Goal: Task Accomplishment & Management: Manage account settings

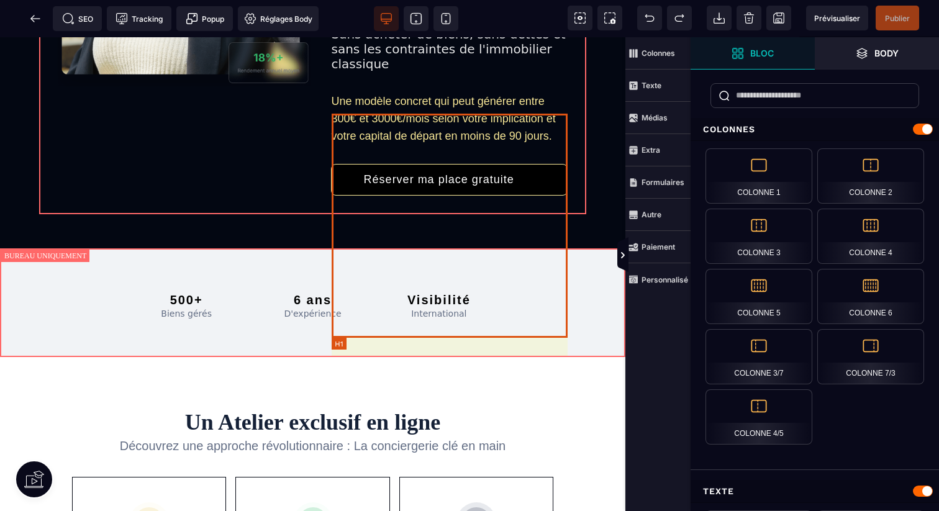
scroll to position [489, 0]
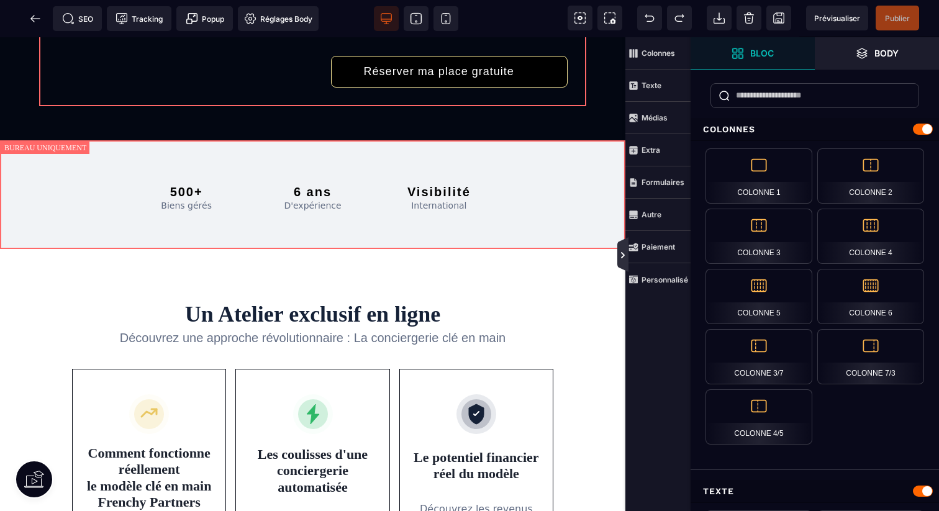
click at [618, 253] on icon at bounding box center [623, 255] width 10 height 10
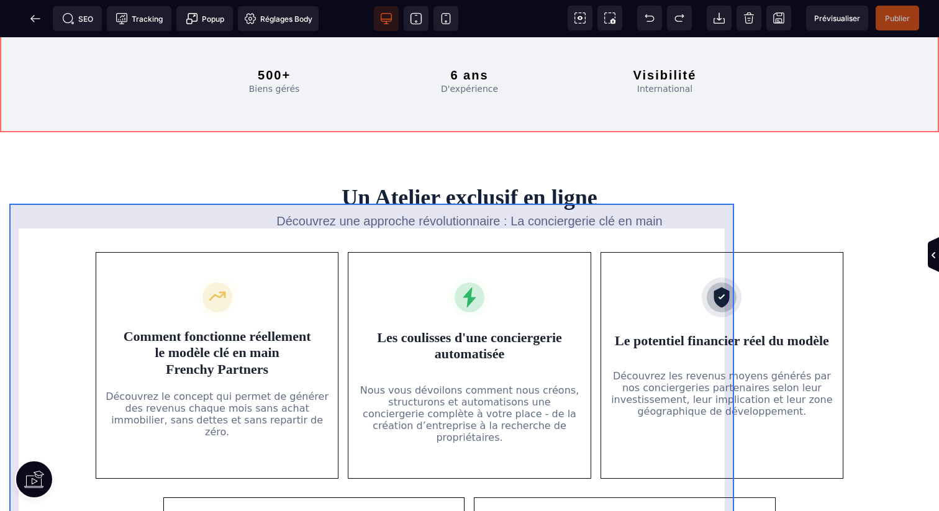
scroll to position [478, 0]
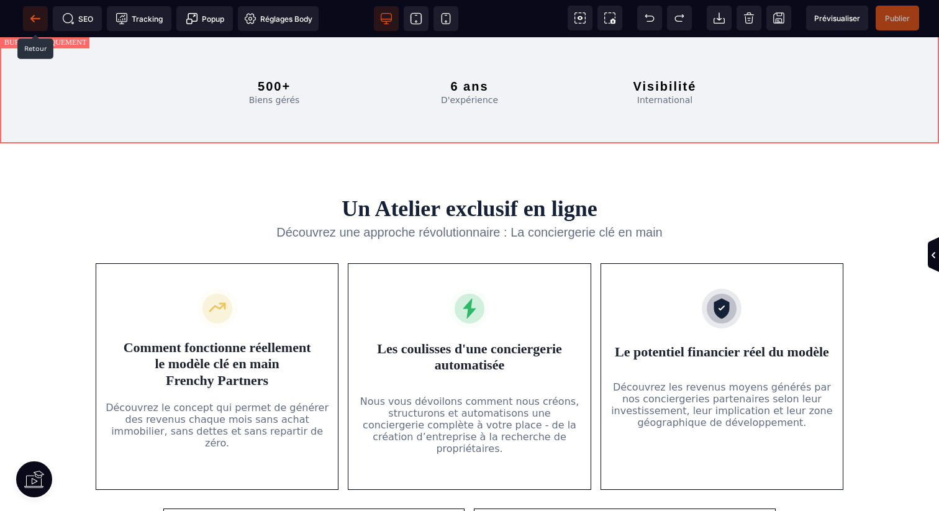
click at [35, 10] on span at bounding box center [35, 18] width 25 height 25
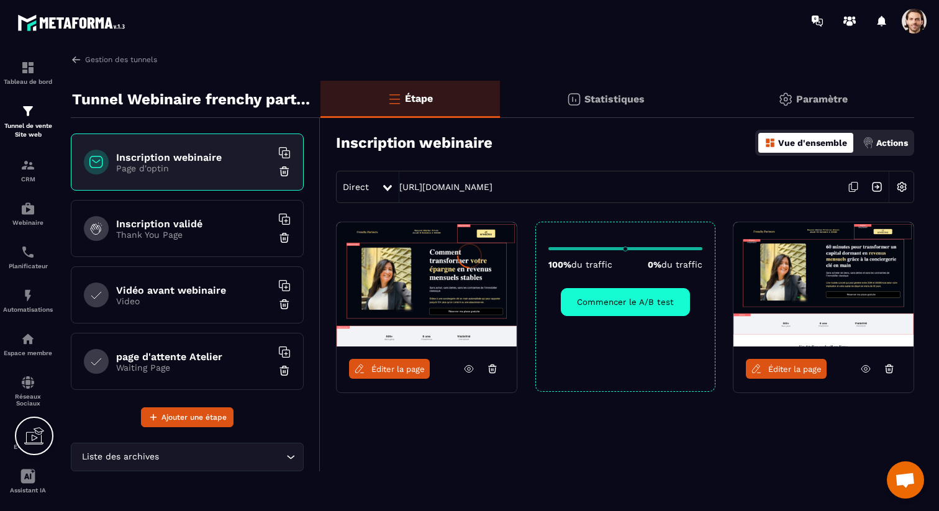
click at [27, 215] on div at bounding box center [469, 255] width 939 height 511
click at [30, 212] on img at bounding box center [27, 208] width 15 height 15
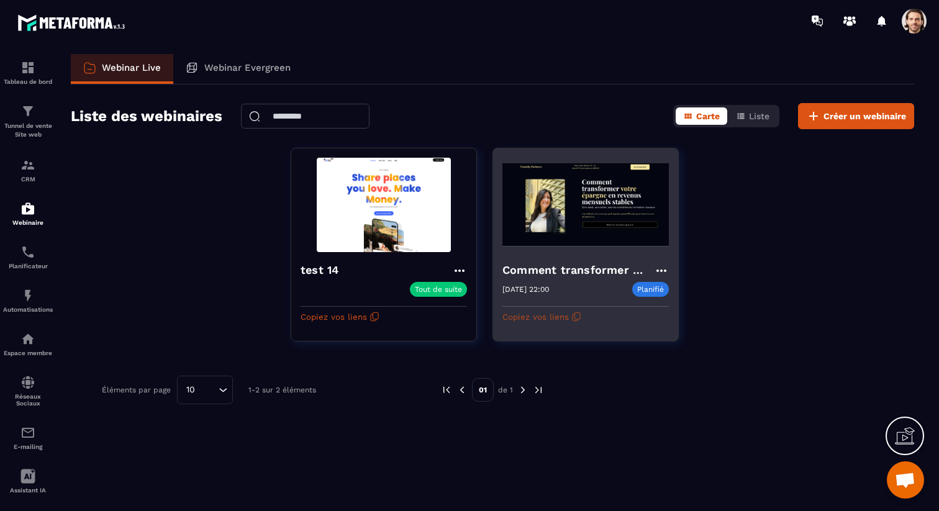
click at [567, 315] on button "Copiez vos liens" at bounding box center [541, 317] width 79 height 20
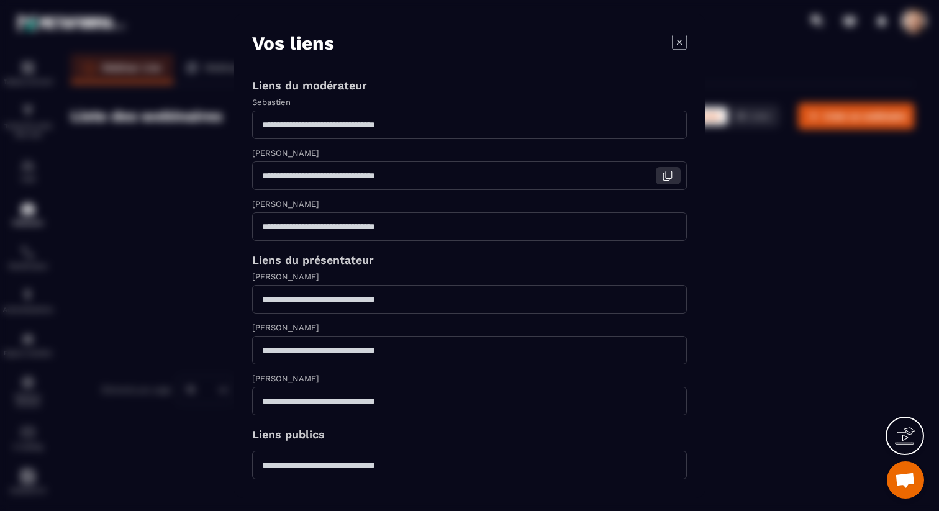
click at [664, 179] on icon "Modal window" at bounding box center [667, 175] width 11 height 11
click at [674, 293] on button "Modal window" at bounding box center [668, 299] width 25 height 17
click at [680, 39] on icon "Modal window" at bounding box center [679, 41] width 15 height 15
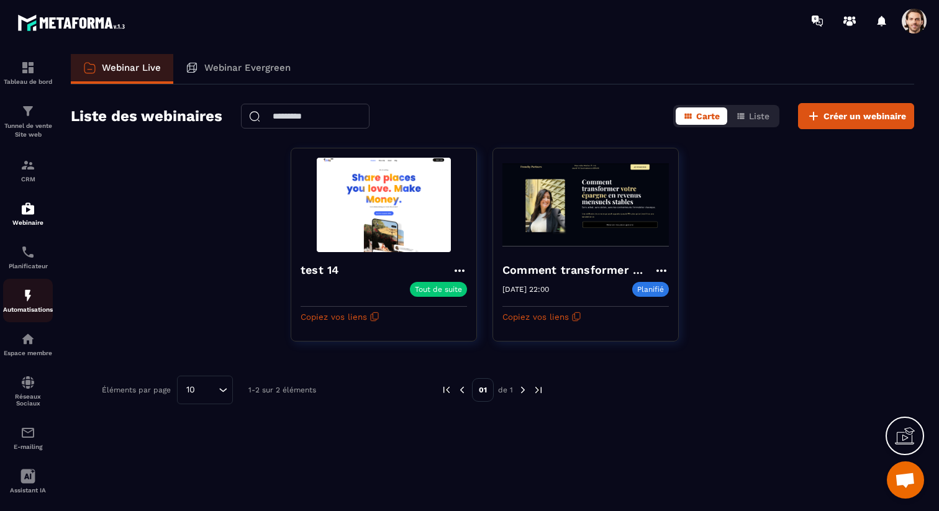
click at [39, 291] on div "Automatisations" at bounding box center [28, 300] width 50 height 25
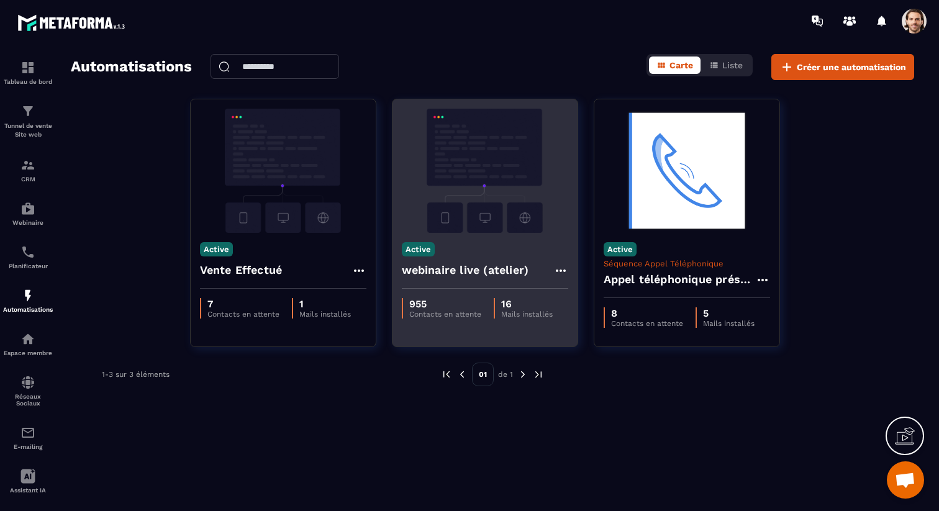
click at [504, 276] on h4 "webinaire live (atelier)" at bounding box center [465, 269] width 127 height 17
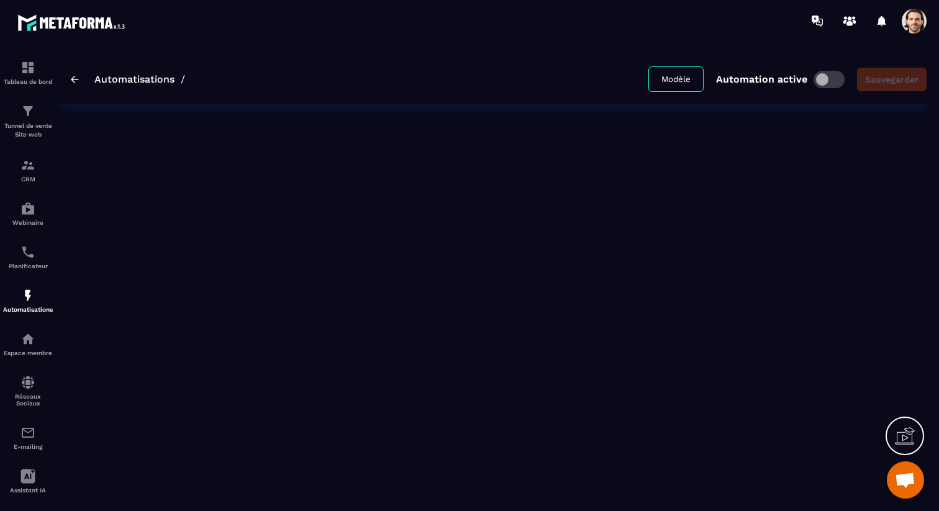
type input "**********"
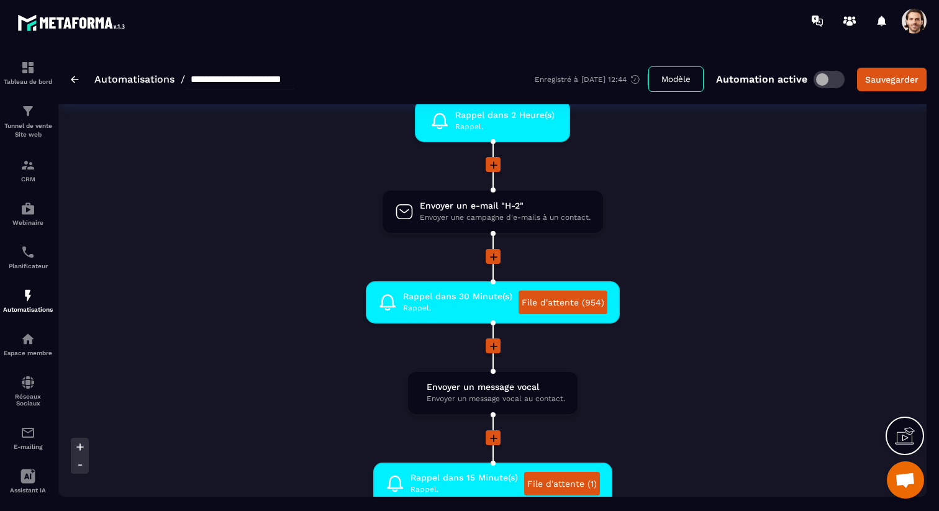
scroll to position [1015, 0]
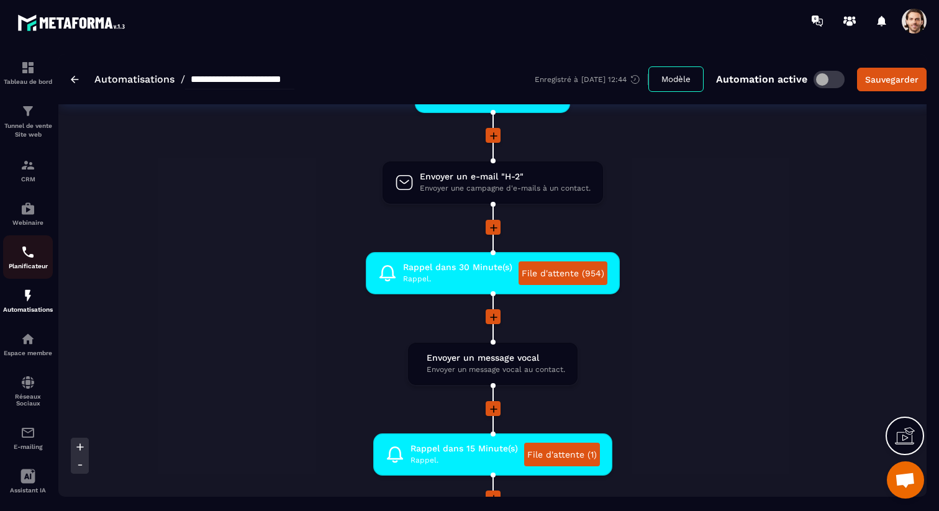
click at [28, 255] on img at bounding box center [27, 252] width 15 height 15
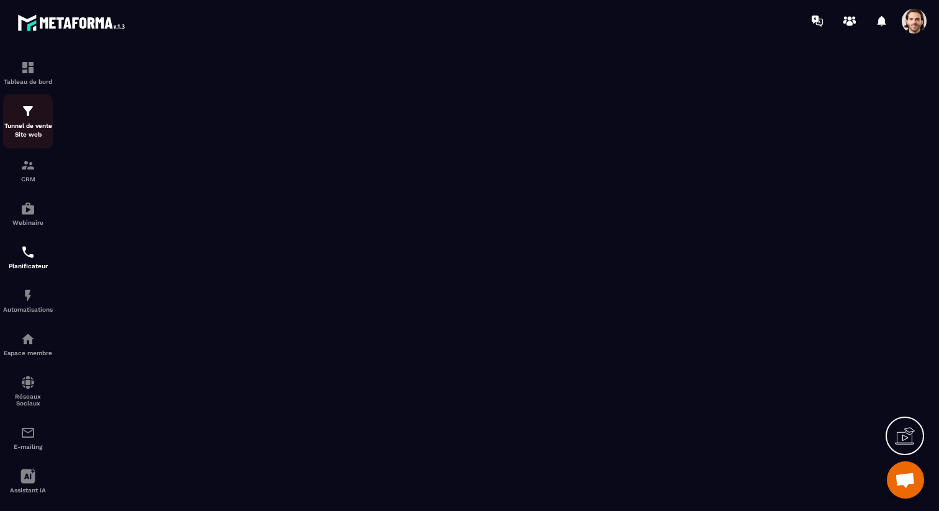
click at [30, 118] on img at bounding box center [27, 111] width 15 height 15
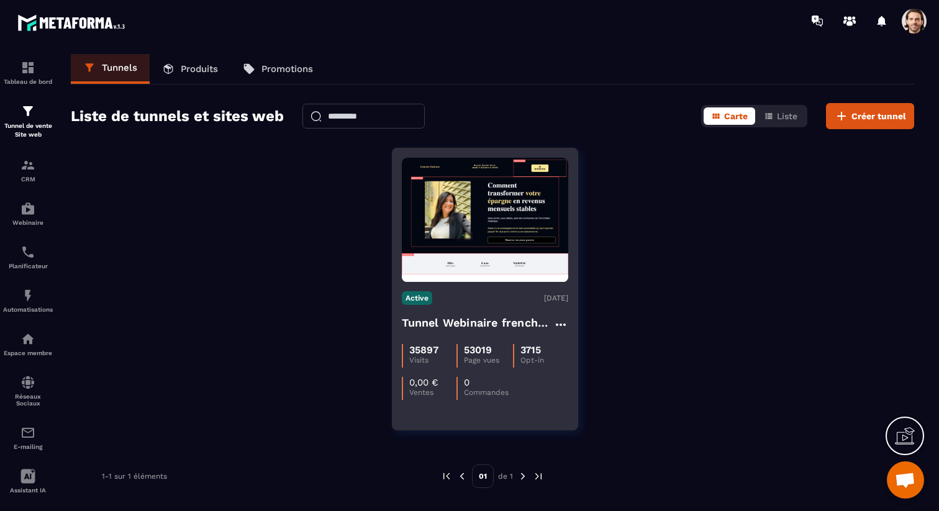
click at [441, 320] on h4 "Tunnel Webinaire frenchy partners" at bounding box center [477, 322] width 151 height 17
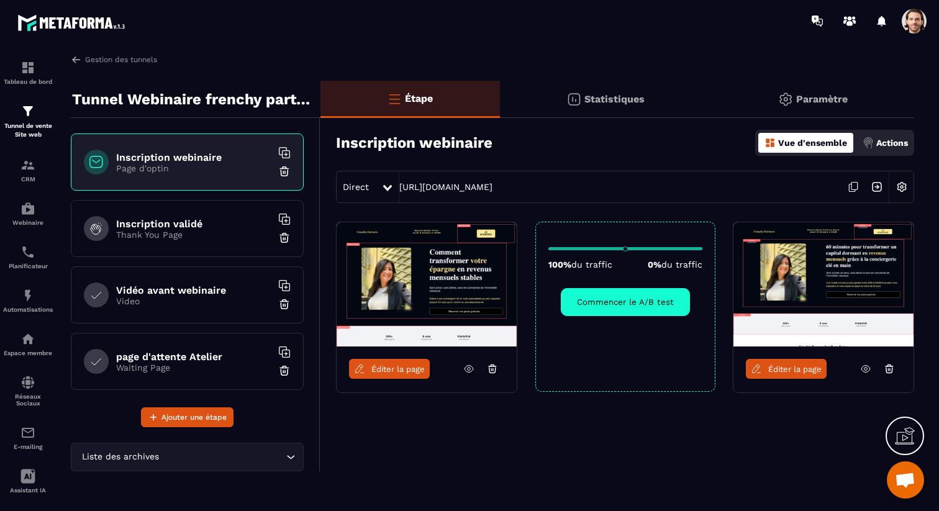
click at [777, 361] on link "Éditer la page" at bounding box center [786, 369] width 81 height 20
